Goal: Task Accomplishment & Management: Use online tool/utility

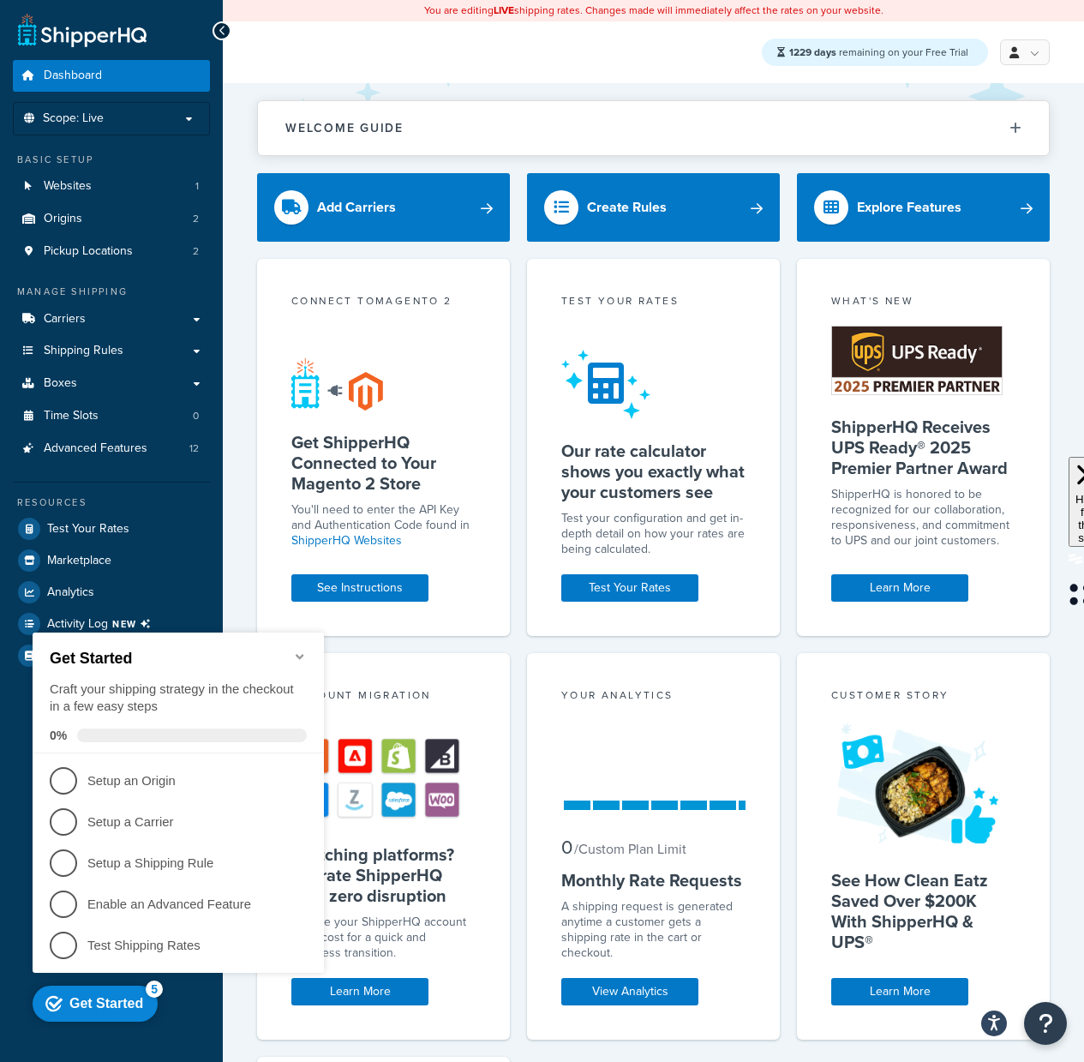
click at [306, 649] on icon "Minimize checklist" at bounding box center [300, 656] width 14 height 14
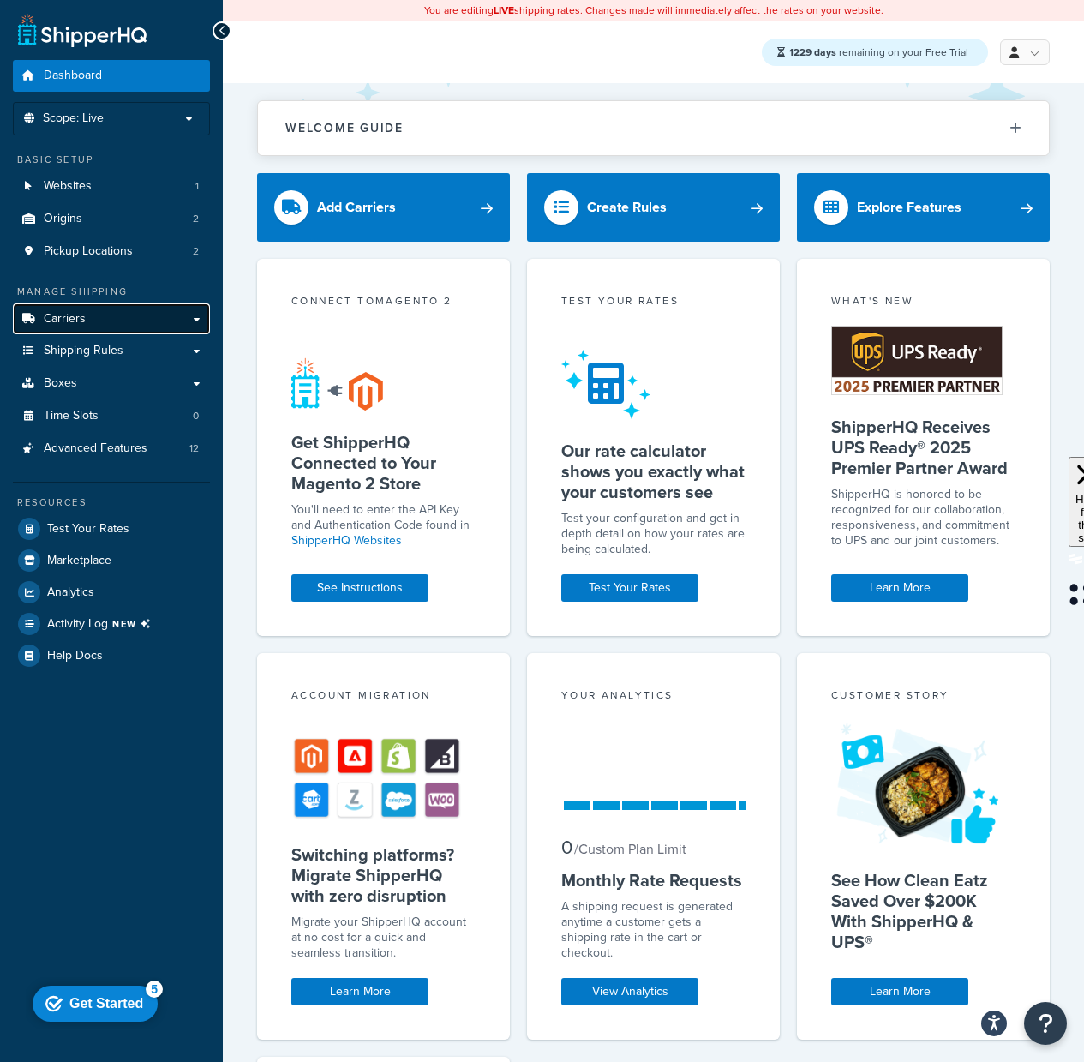
click at [120, 332] on link "Carriers" at bounding box center [111, 319] width 197 height 32
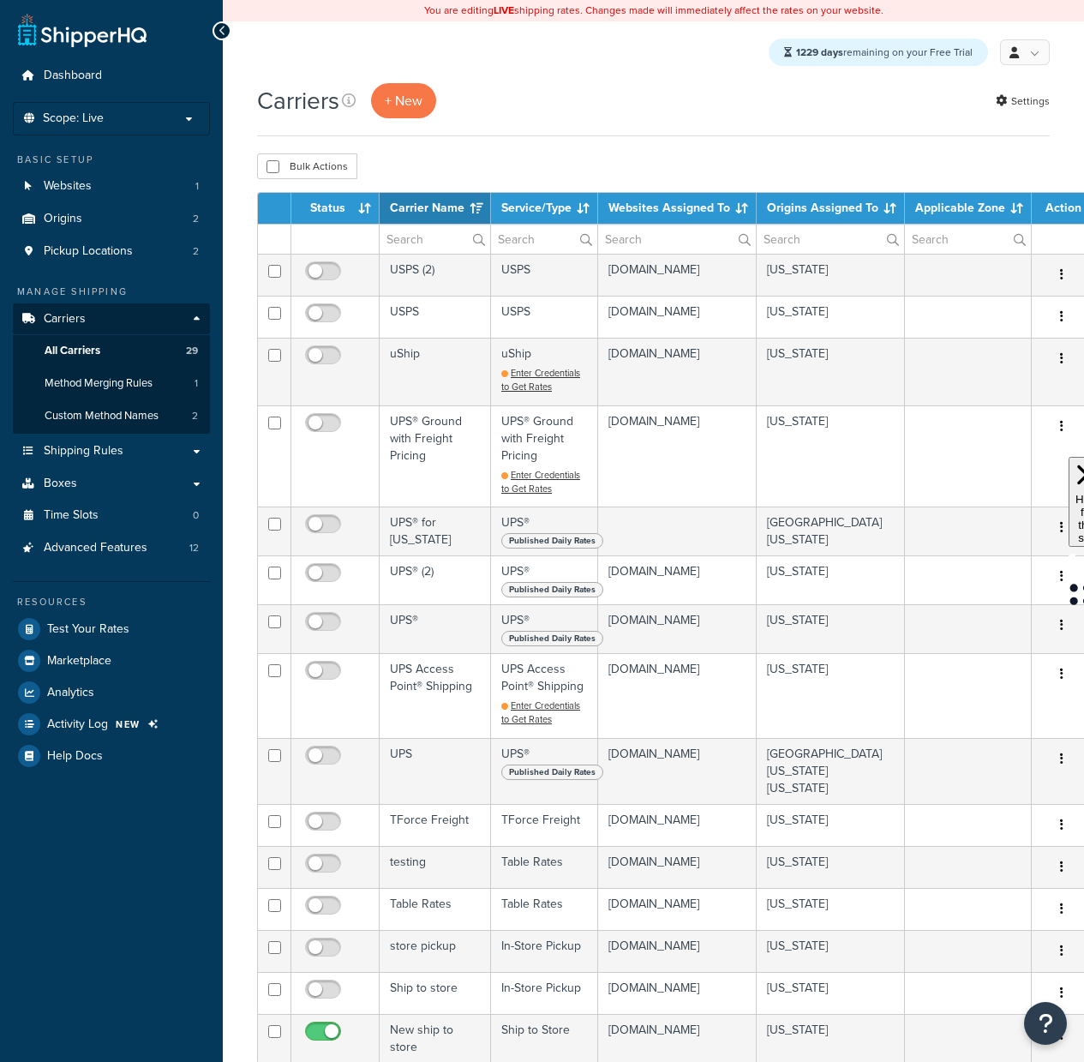
select select "15"
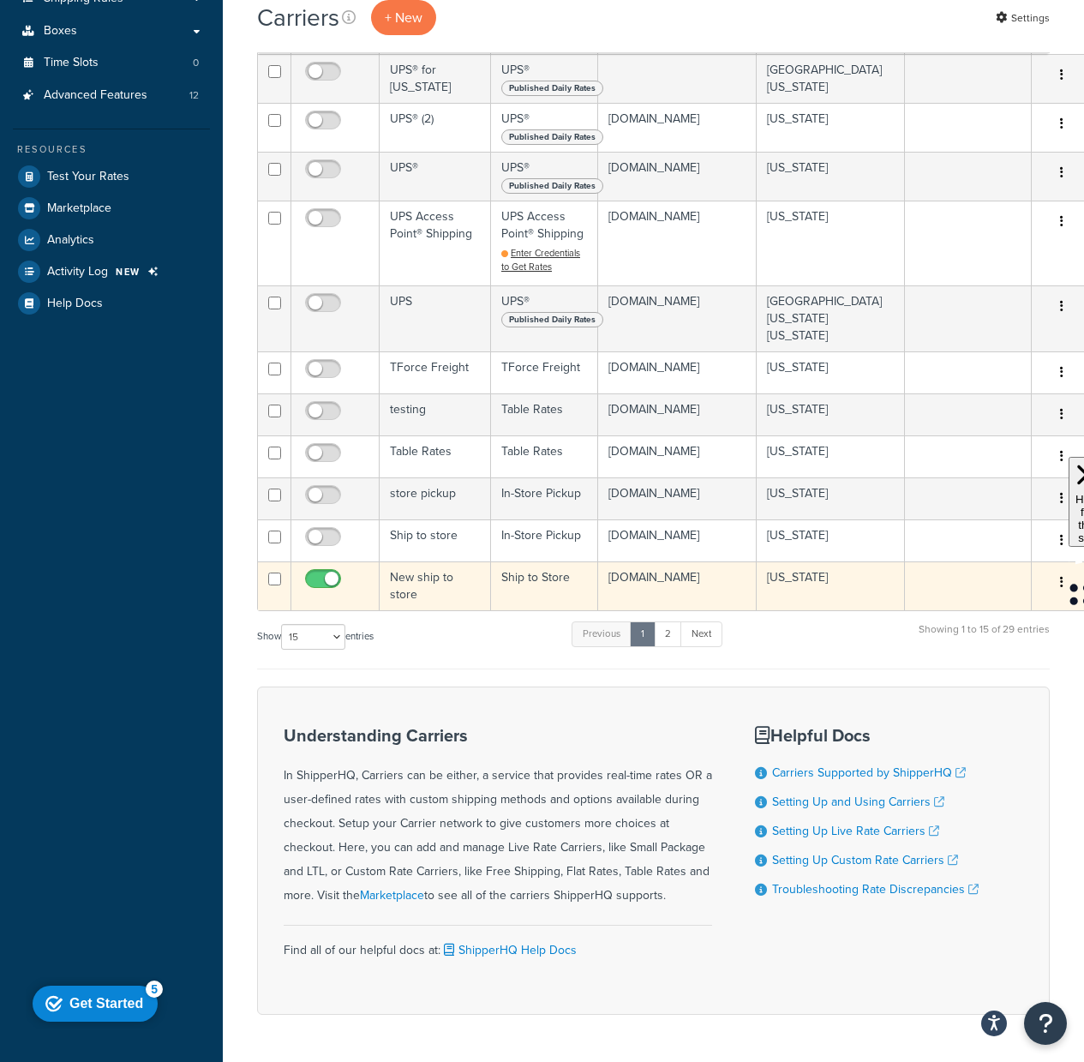
click at [338, 572] on input "checkbox" at bounding box center [325, 582] width 47 height 21
checkbox input "false"
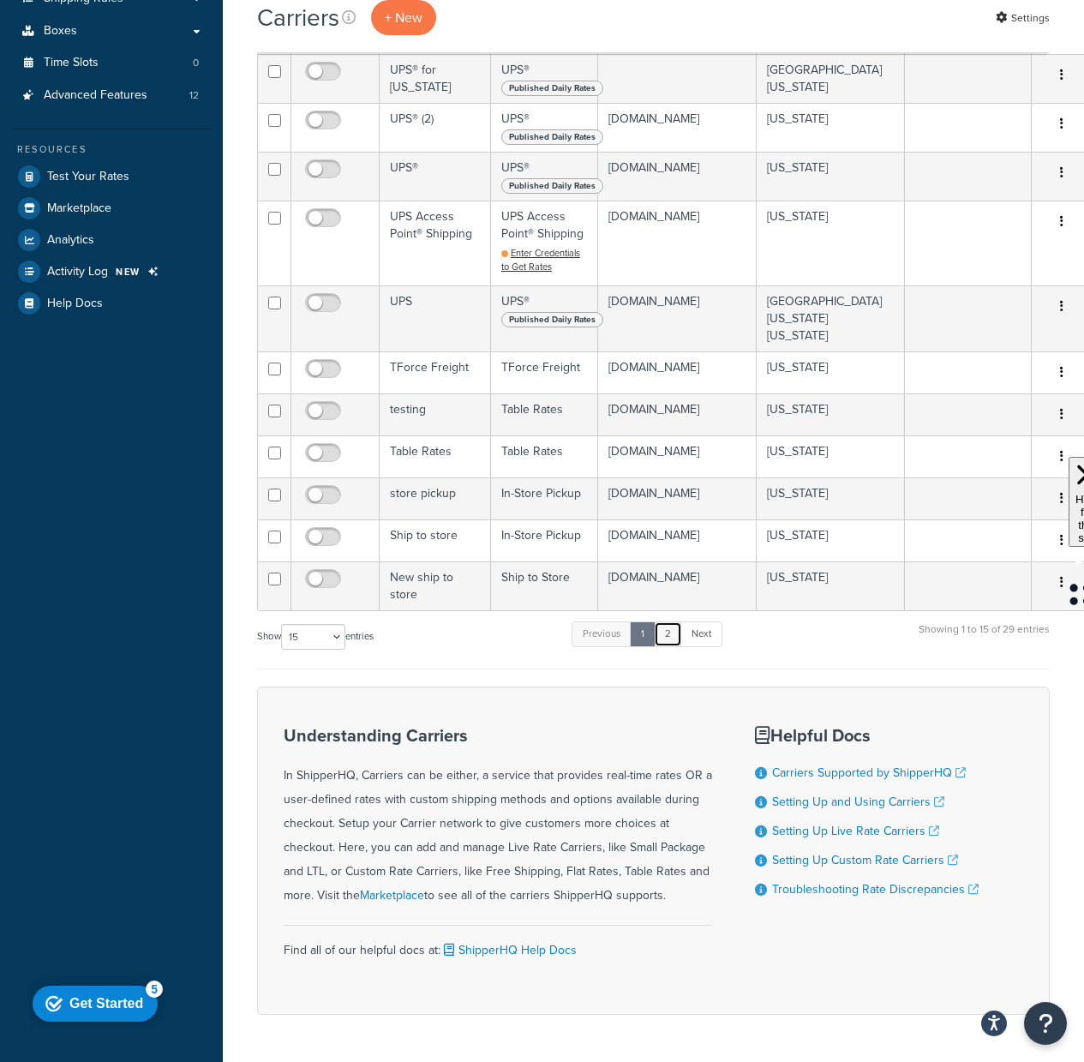
click at [674, 622] on link "2" at bounding box center [668, 634] width 28 height 26
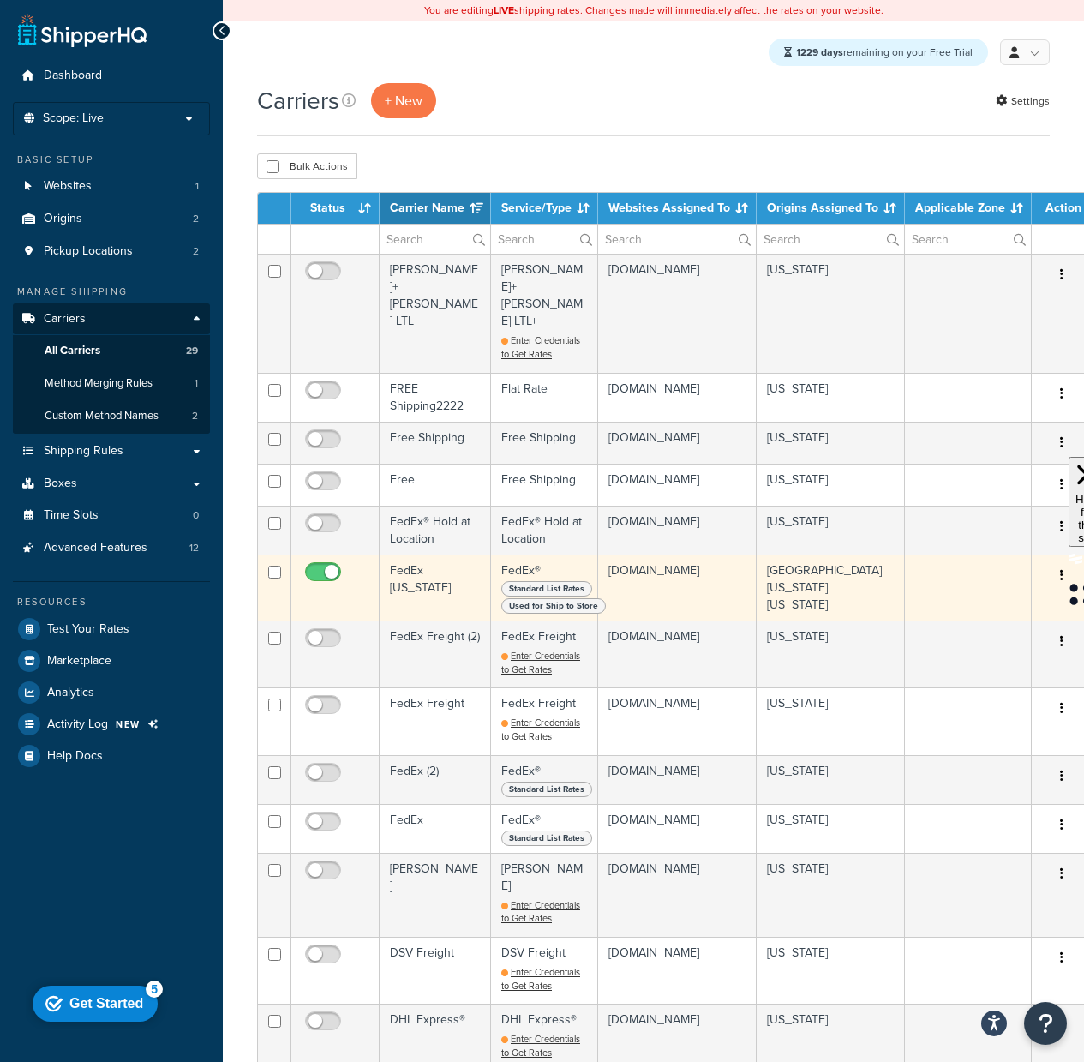
click at [333, 565] on input "checkbox" at bounding box center [325, 575] width 47 height 21
checkbox input "false"
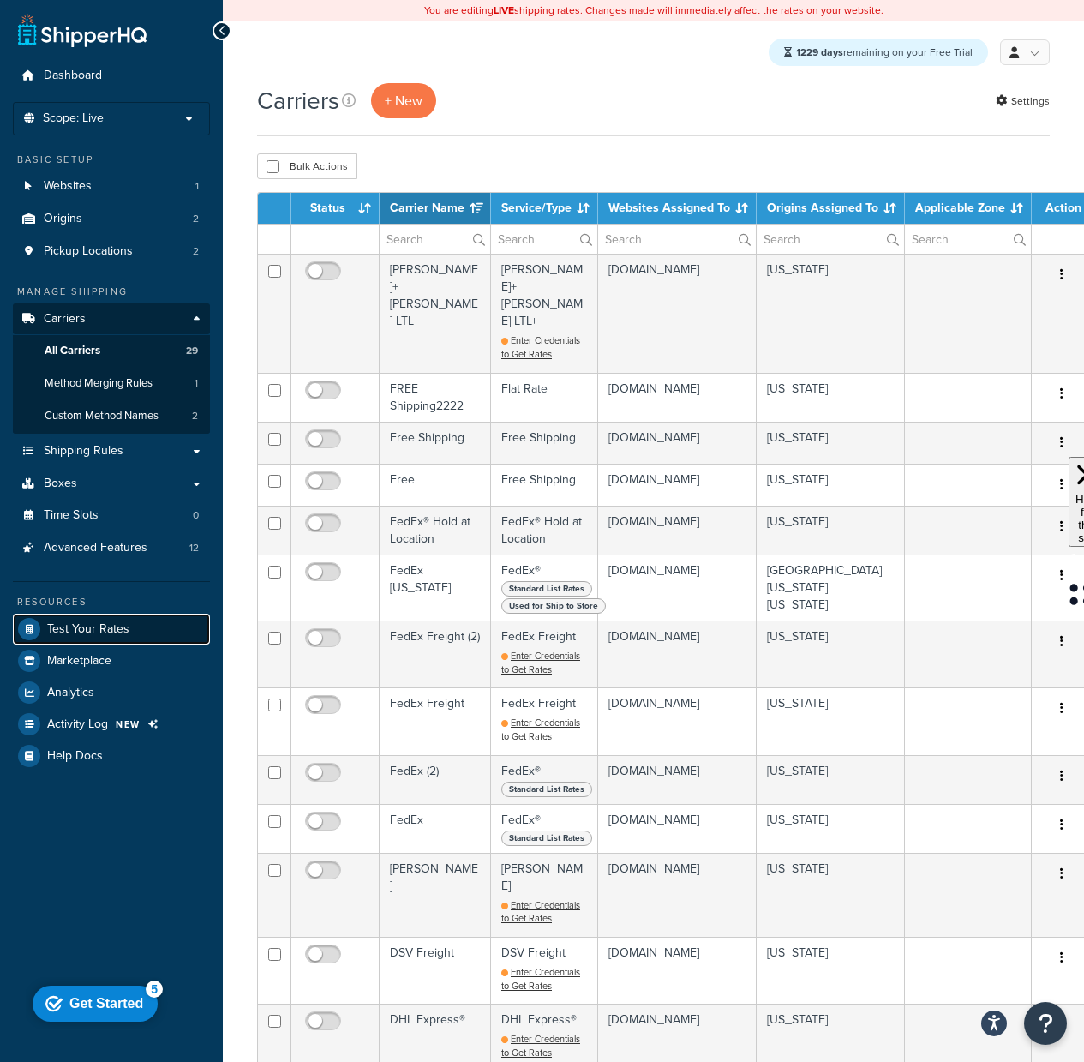
click at [125, 633] on span "Test Your Rates" at bounding box center [88, 629] width 82 height 15
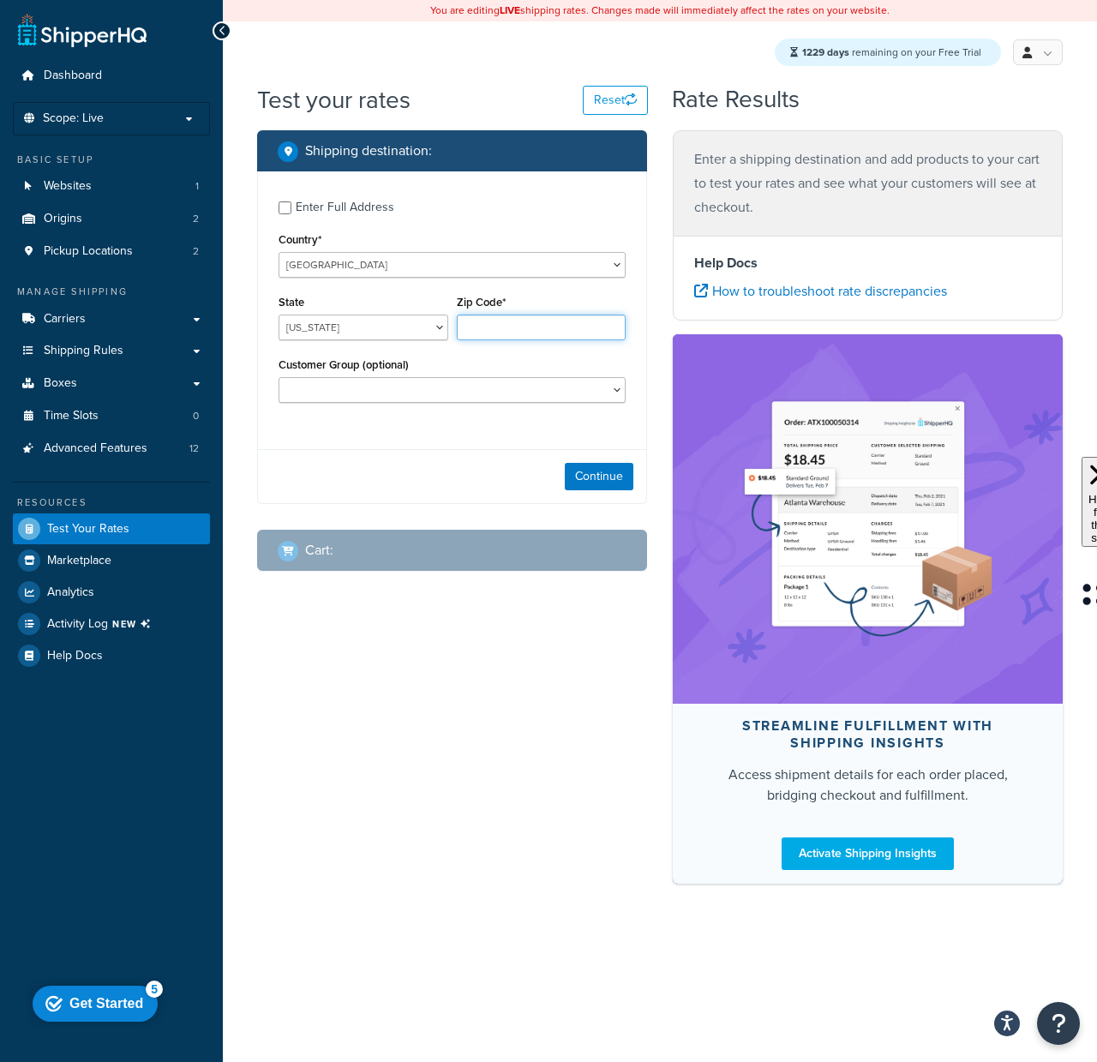
click at [476, 323] on input "Zip Code*" at bounding box center [542, 327] width 170 height 26
type input "78723"
click at [349, 487] on div "Continue" at bounding box center [452, 476] width 388 height 54
click at [392, 376] on div "Customer Group (optional) Logged In Not Logged in Retail Test group Wholesale" at bounding box center [451, 378] width 347 height 50
click at [416, 325] on select "Alabama Alaska American Samoa Arizona Arkansas Armed Forces Americas Armed Forc…" at bounding box center [363, 327] width 170 height 26
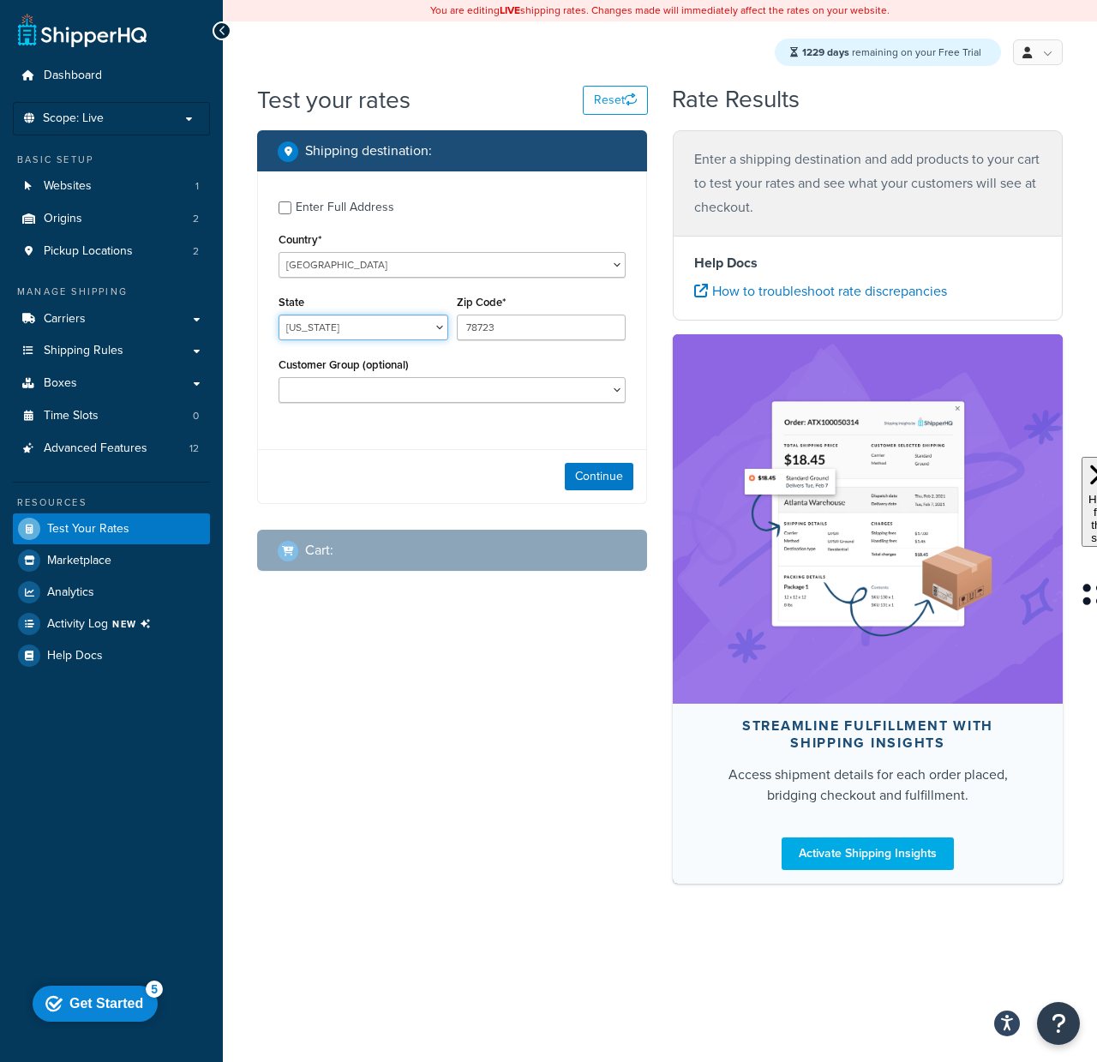
select select "TX"
click at [278, 315] on select "Alabama Alaska American Samoa Arizona Arkansas Armed Forces Americas Armed Forc…" at bounding box center [363, 327] width 170 height 26
click at [605, 470] on button "Continue" at bounding box center [599, 476] width 69 height 27
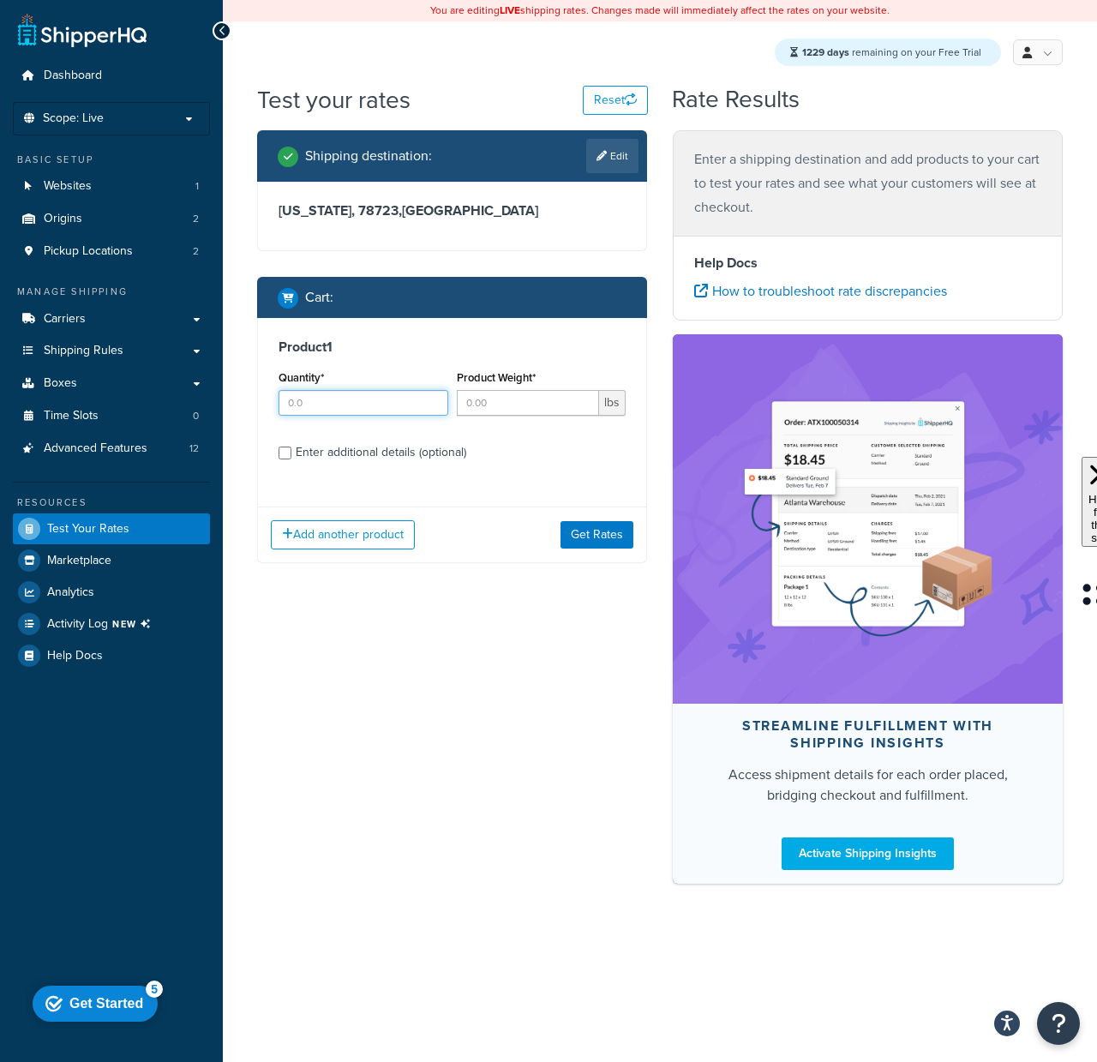
click at [375, 407] on input "Quantity*" at bounding box center [363, 403] width 170 height 26
type input "1"
click at [520, 402] on input "Product Weight*" at bounding box center [528, 403] width 143 height 26
type input "2"
click at [521, 445] on label "Enter additional details (optional)" at bounding box center [461, 450] width 330 height 27
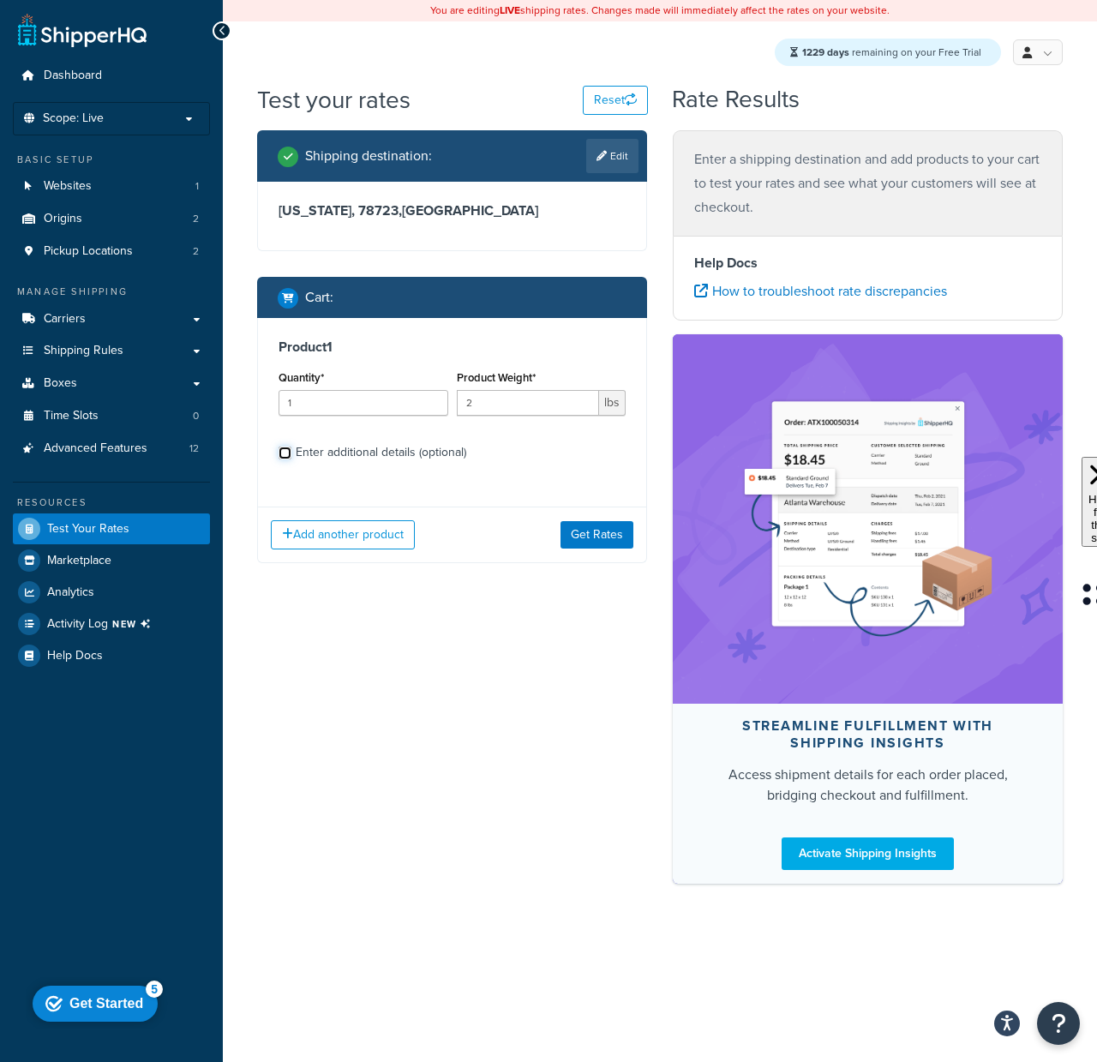
click at [291, 446] on input "Enter additional details (optional)" at bounding box center [284, 452] width 13 height 13
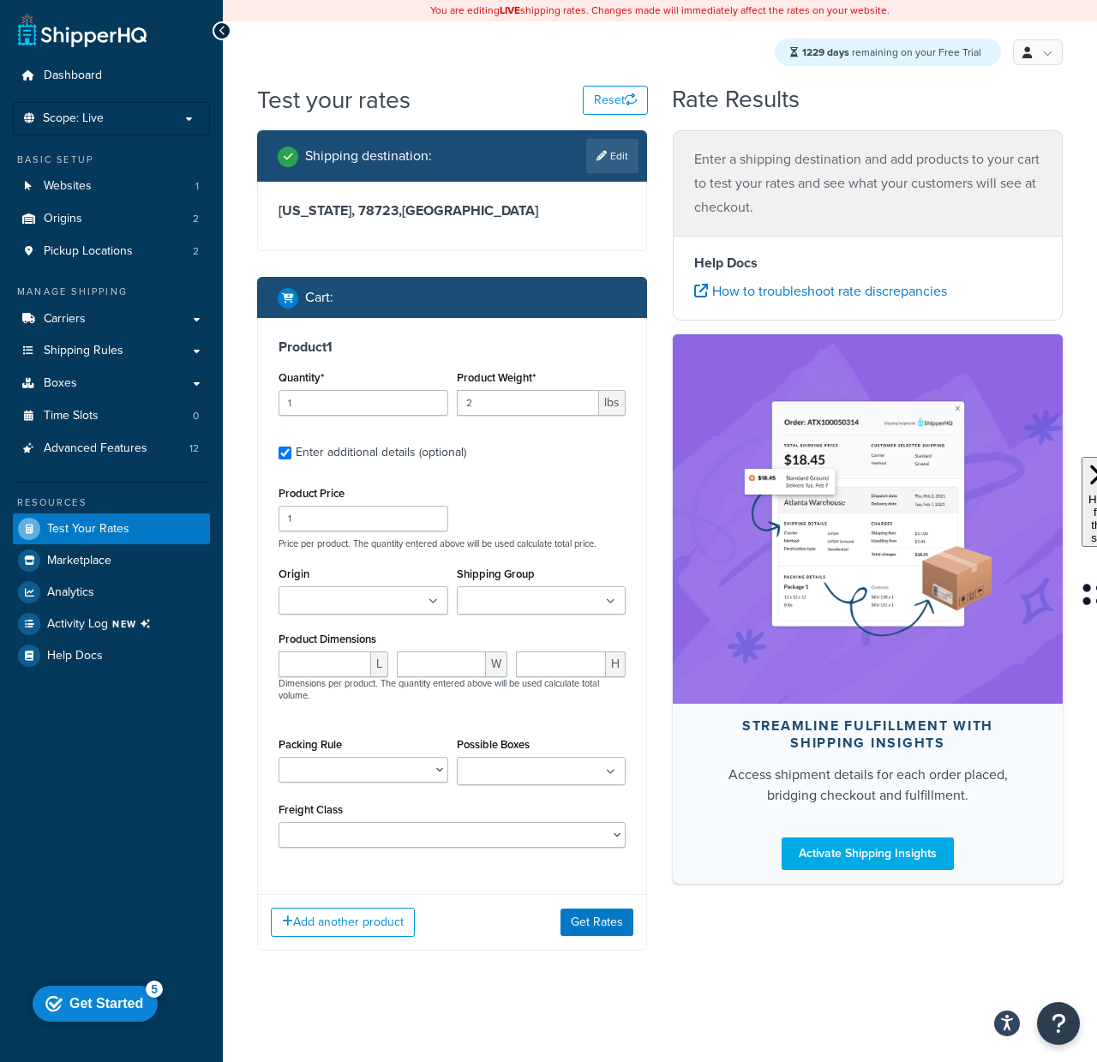
click at [521, 445] on label "Enter additional details (optional)" at bounding box center [461, 450] width 330 height 27
click at [291, 446] on input "Enter additional details (optional)" at bounding box center [284, 452] width 13 height 13
checkbox input "false"
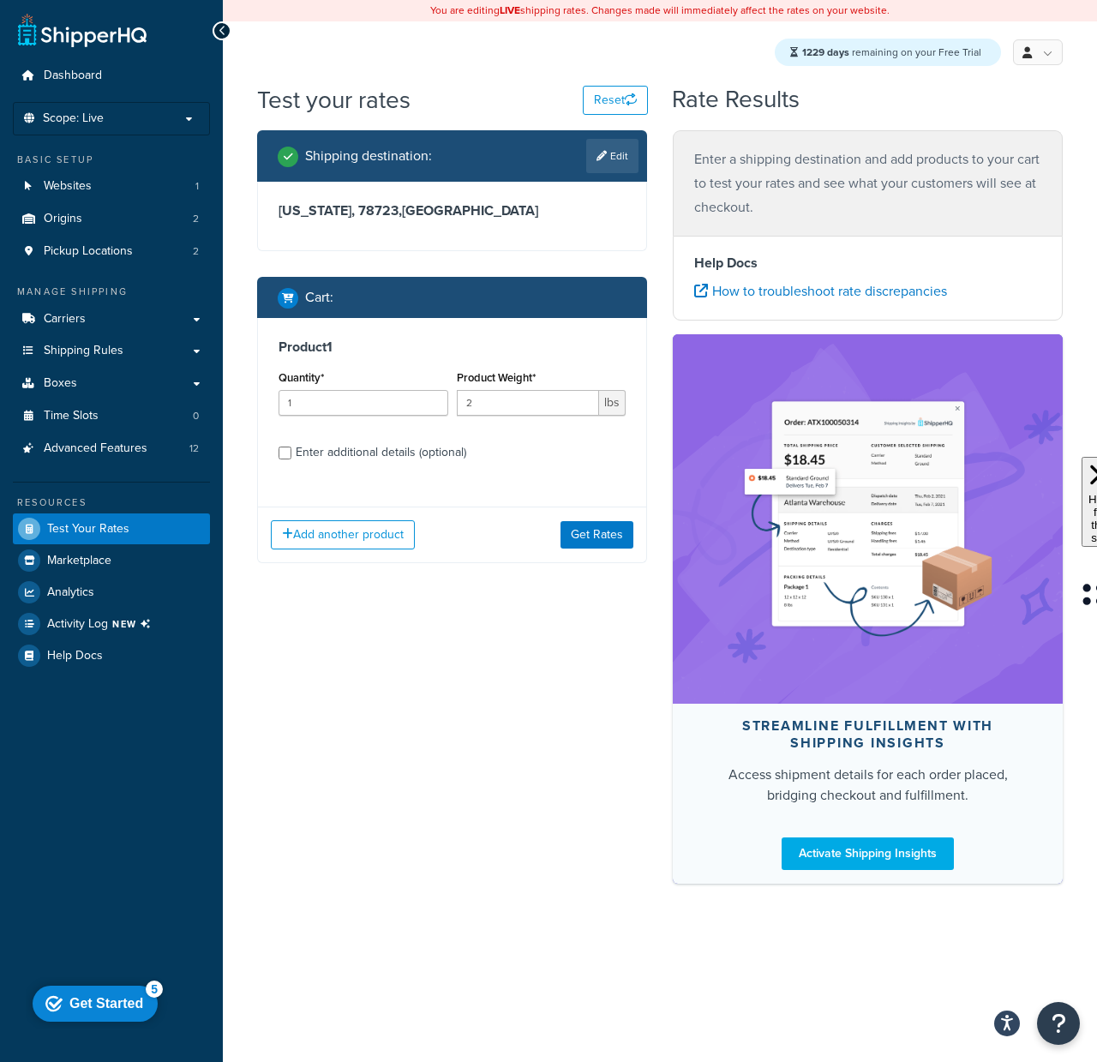
click at [337, 386] on div "Quantity* 1" at bounding box center [363, 391] width 170 height 50
click at [602, 528] on button "Get Rates" at bounding box center [596, 534] width 73 height 27
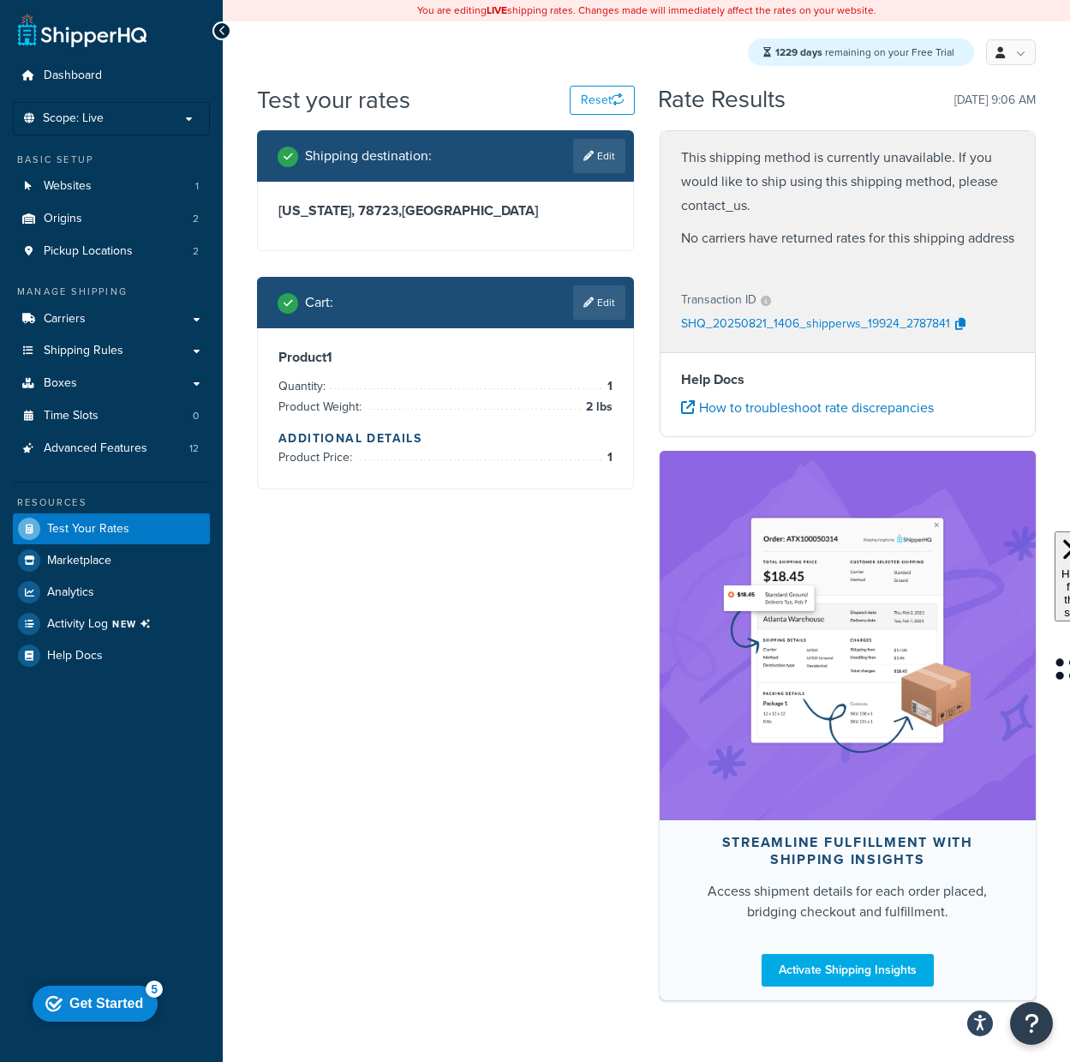
click at [1, 823] on div "Dashboard Scope: Live Basic Setup Websites 1 Origins 2 Pickup Locations 2 Manag…" at bounding box center [111, 551] width 223 height 1103
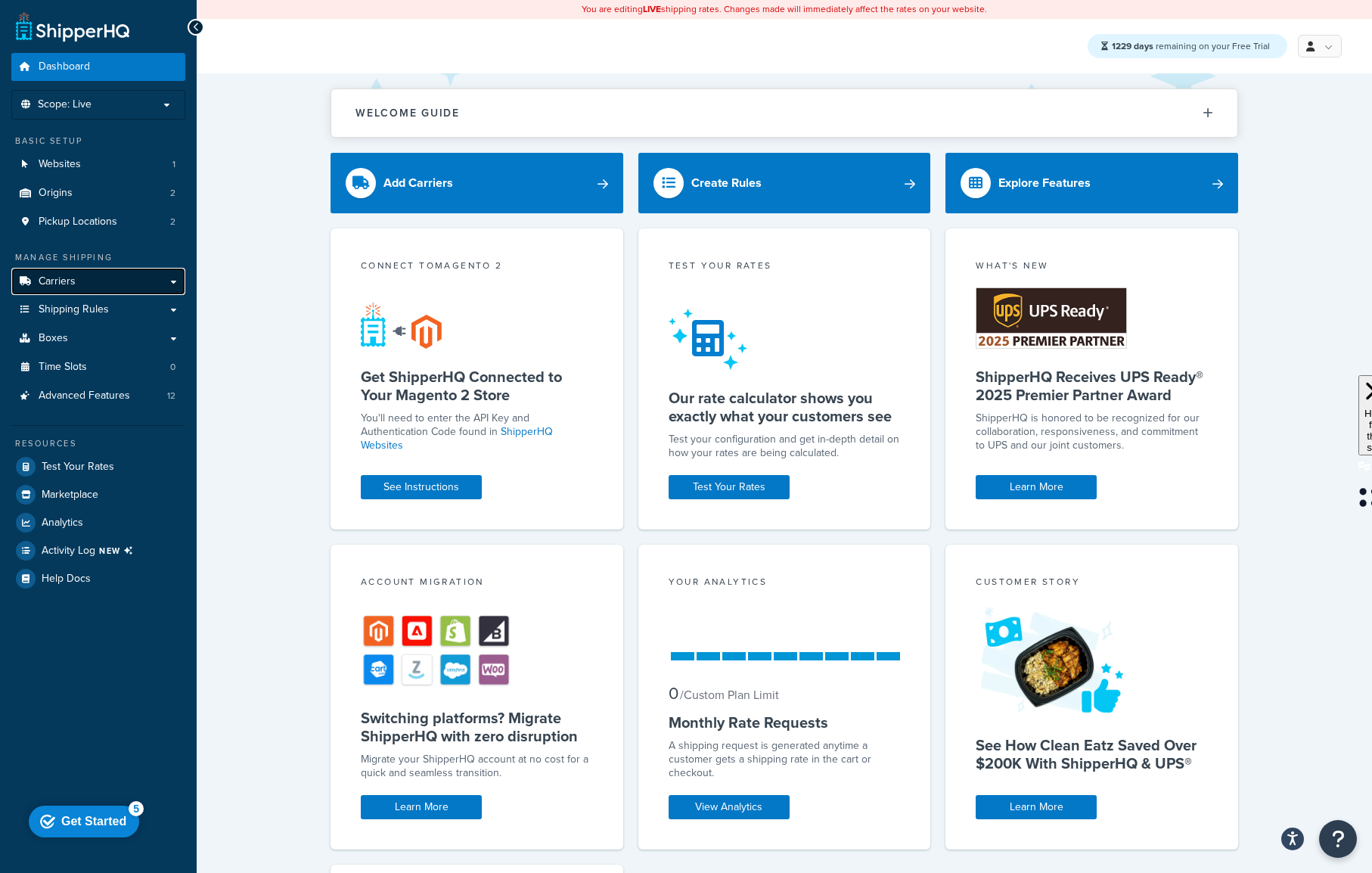
click at [115, 279] on link "Carriers" at bounding box center [98, 282] width 174 height 28
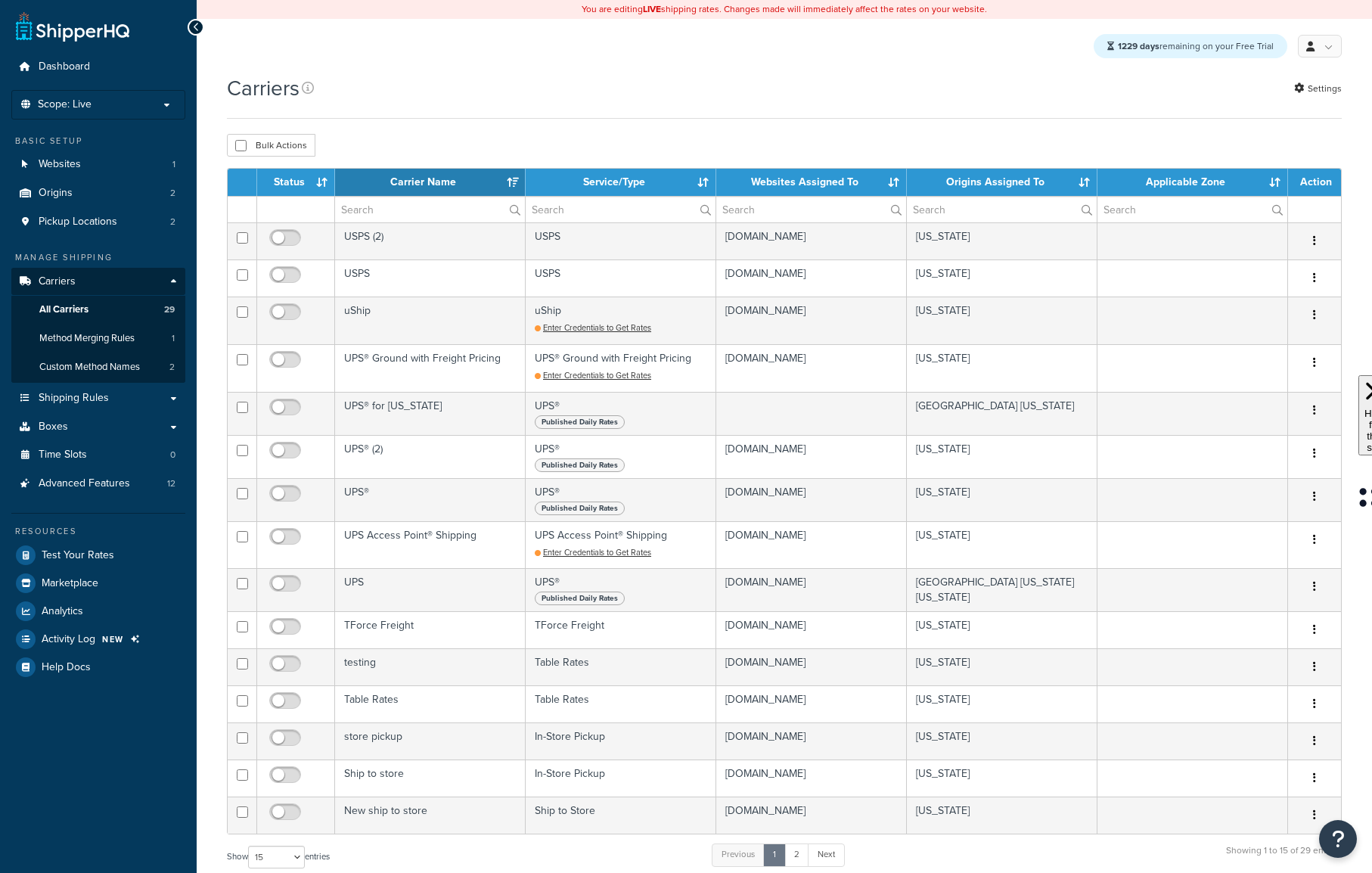
select select "15"
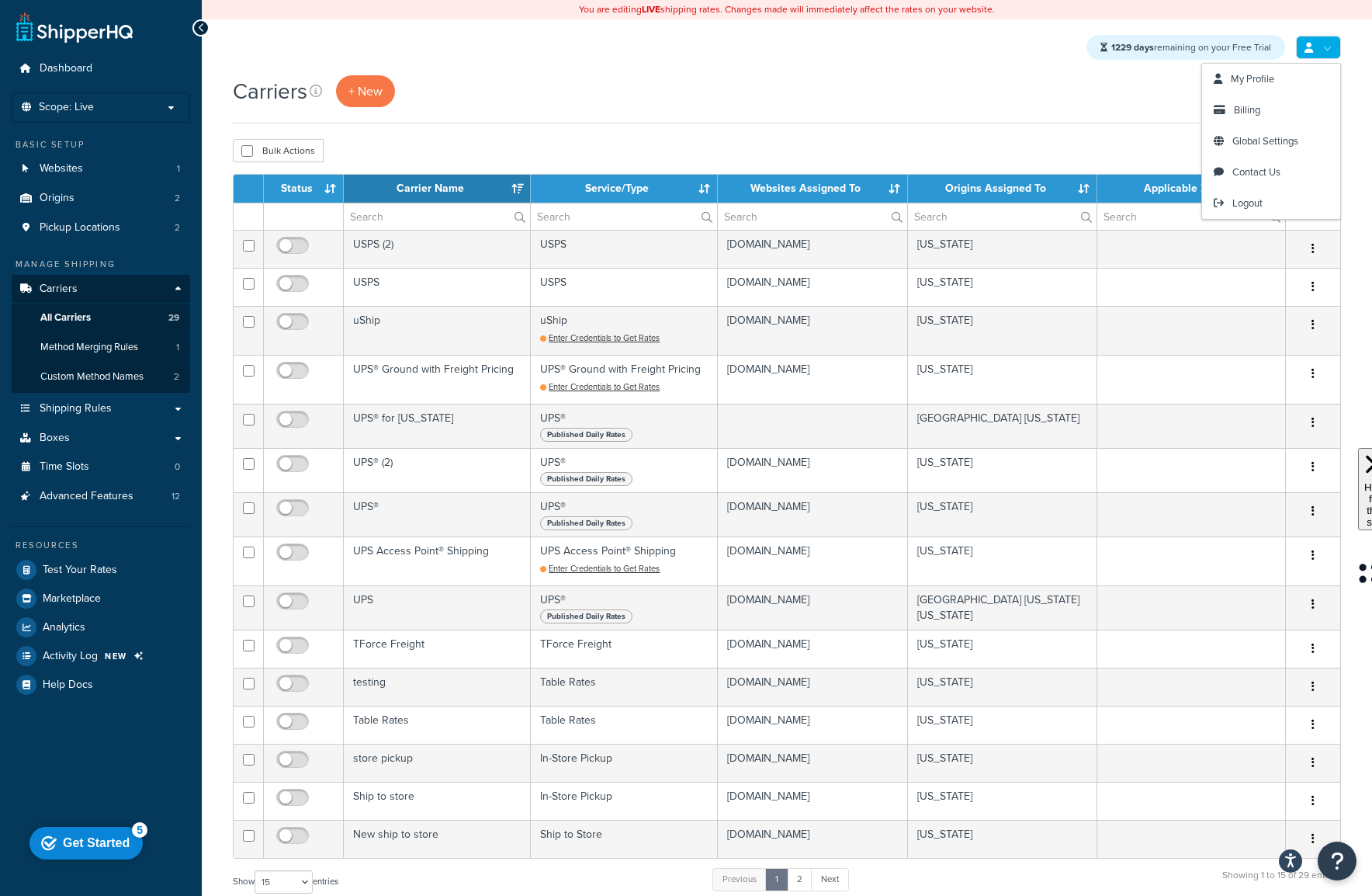
click at [1308, 50] on icon at bounding box center [1308, 47] width 8 height 10
click at [1290, 25] on div "1229 days remaining on your Free Trial My Profile Billing Global Settings Conta…" at bounding box center [787, 47] width 1170 height 56
click at [1314, 48] on link at bounding box center [1319, 47] width 45 height 24
click at [1037, 98] on div "Carriers + New Settings" at bounding box center [787, 91] width 1108 height 32
click at [935, 97] on div "Carriers + New Settings" at bounding box center [787, 91] width 1108 height 32
